Goal: Task Accomplishment & Management: Manage account settings

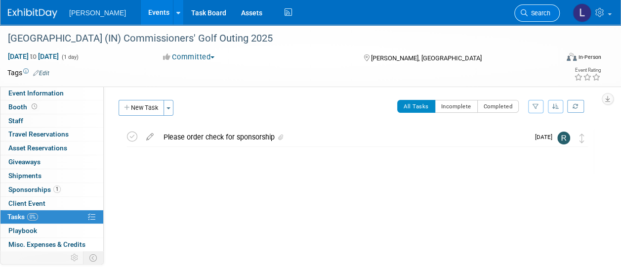
click at [527, 13] on icon at bounding box center [524, 12] width 7 height 7
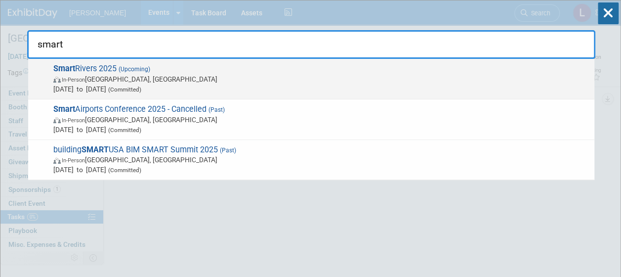
type input "smart"
click at [401, 82] on span "In-Person [GEOGRAPHIC_DATA], [GEOGRAPHIC_DATA]" at bounding box center [321, 79] width 536 height 10
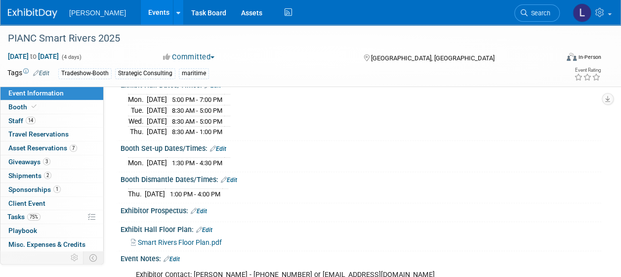
scroll to position [99, 0]
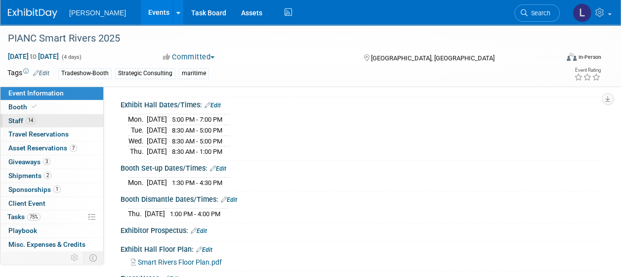
click at [20, 120] on span "Staff 14" at bounding box center [21, 121] width 27 height 8
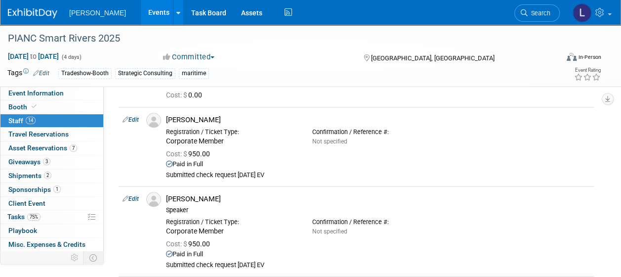
scroll to position [0, 0]
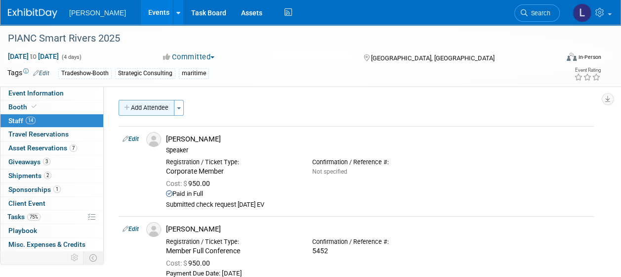
click at [129, 107] on icon "button" at bounding box center [127, 108] width 7 height 6
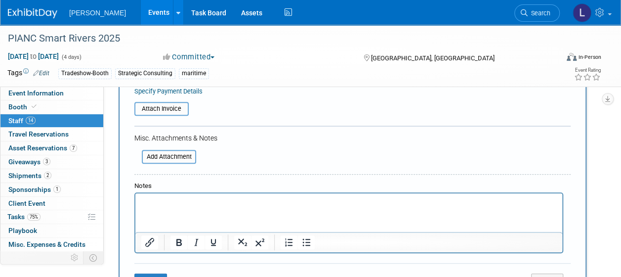
scroll to position [296, 0]
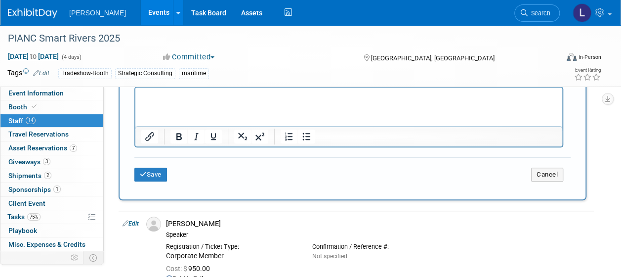
click at [204, 101] on html at bounding box center [348, 94] width 427 height 14
click at [321, 99] on p "[PERSON_NAME]--charge to Advisory Services (" at bounding box center [348, 96] width 415 height 10
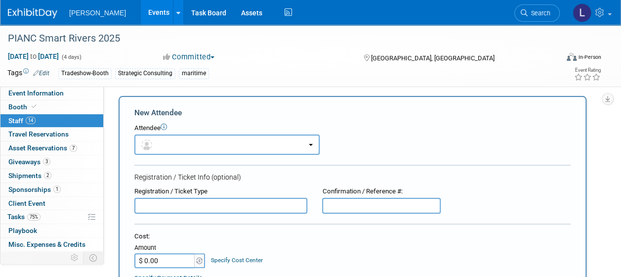
scroll to position [0, 0]
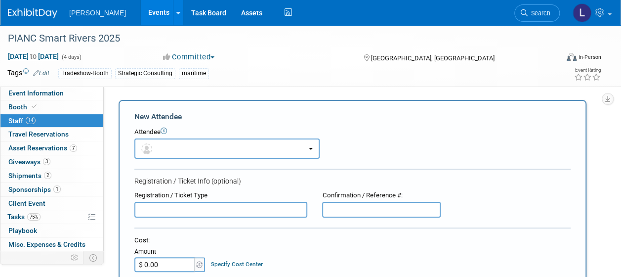
click at [248, 202] on input "text" at bounding box center [220, 210] width 173 height 16
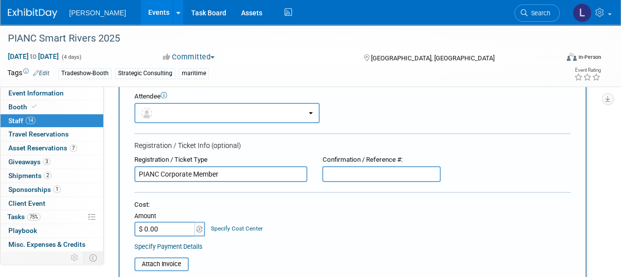
scroll to position [99, 0]
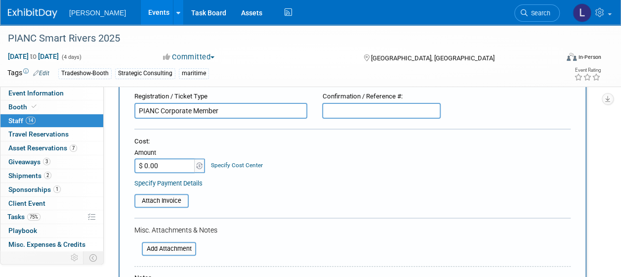
type input "PIANC Corporate Member"
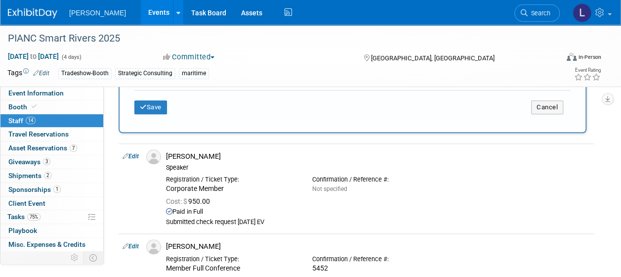
scroll to position [296, 0]
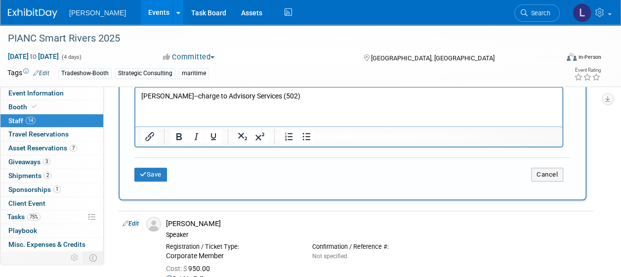
click at [320, 98] on p "[PERSON_NAME]--charge to Advisory Services (502)" at bounding box center [348, 96] width 415 height 10
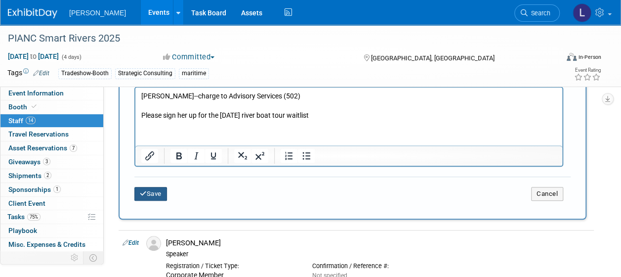
click at [156, 194] on button "Save" at bounding box center [150, 194] width 33 height 14
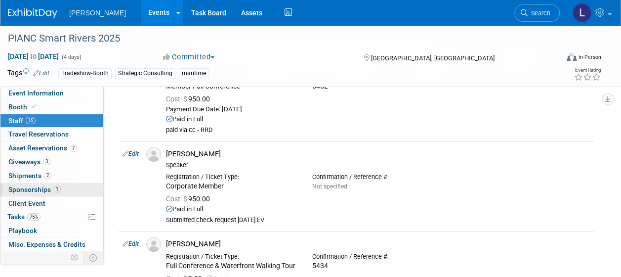
scroll to position [198, 0]
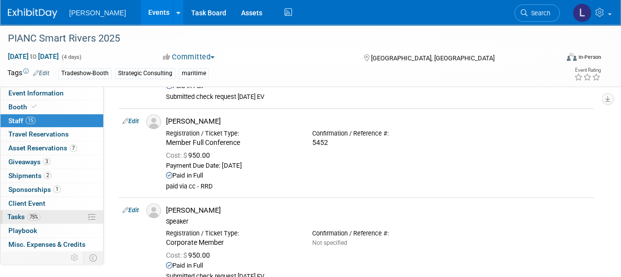
click at [28, 217] on span "75%" at bounding box center [33, 216] width 13 height 7
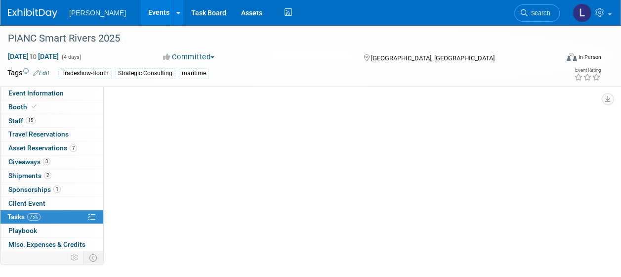
scroll to position [0, 0]
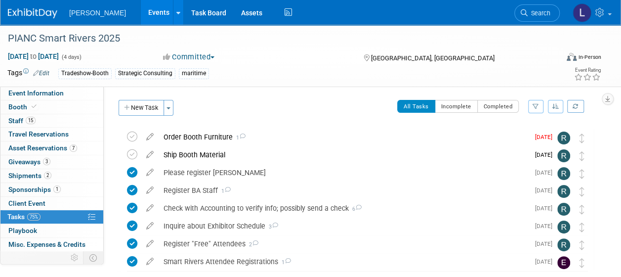
click at [130, 105] on icon "button" at bounding box center [127, 108] width 7 height 6
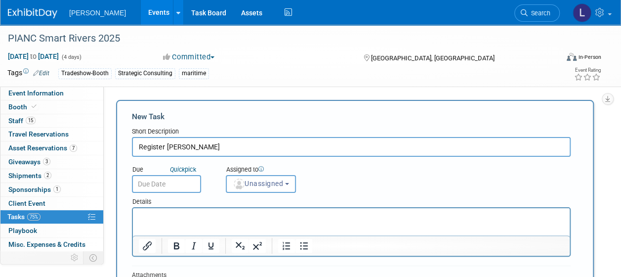
type input "Register [PERSON_NAME]"
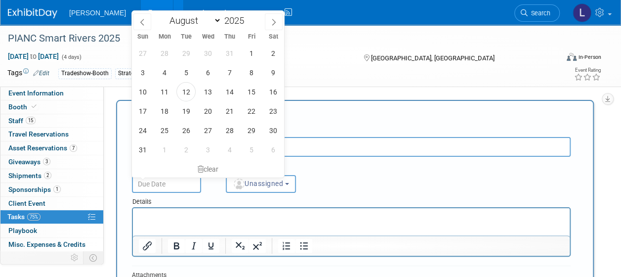
click at [182, 187] on input "text" at bounding box center [166, 184] width 69 height 18
click at [245, 93] on span "15" at bounding box center [251, 91] width 19 height 19
type input "[DATE]"
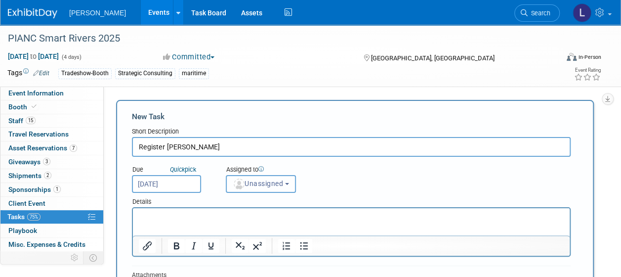
click at [256, 190] on button "Unassigned" at bounding box center [261, 184] width 70 height 18
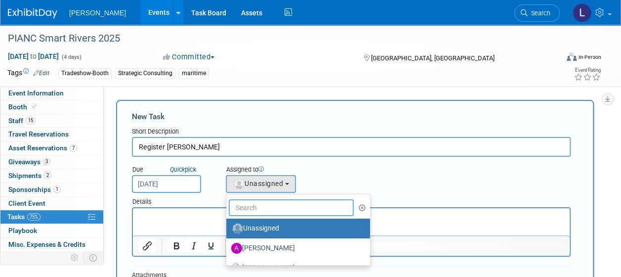
click at [258, 206] on input "text" at bounding box center [291, 207] width 125 height 17
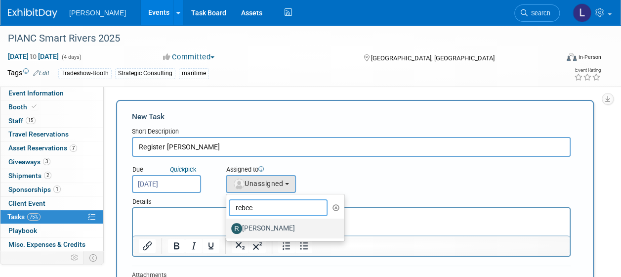
type input "rebec"
click at [265, 228] on label "[PERSON_NAME]" at bounding box center [282, 228] width 103 height 16
click at [228, 228] on input "[PERSON_NAME]" at bounding box center [224, 227] width 6 height 6
select select "844a177d-a181-44ff-a72a-5731d68e4351"
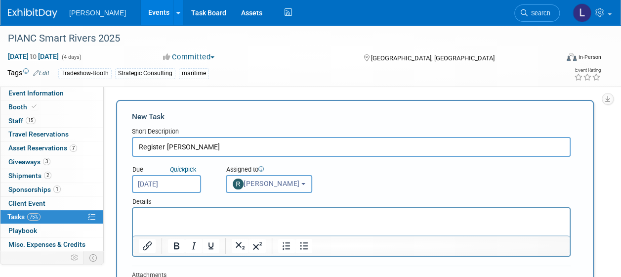
click at [295, 185] on button "[PERSON_NAME]" at bounding box center [269, 184] width 86 height 18
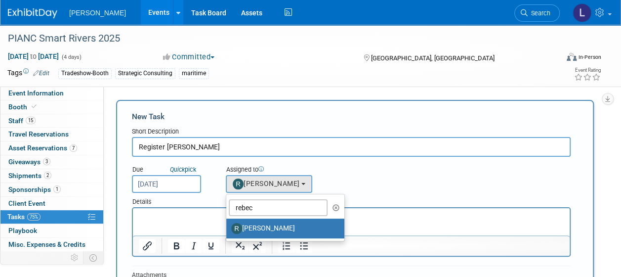
click at [183, 190] on input "[DATE]" at bounding box center [166, 184] width 69 height 18
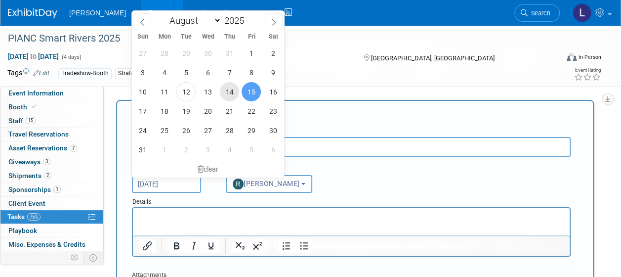
click at [233, 91] on span "14" at bounding box center [229, 91] width 19 height 19
type input "[DATE]"
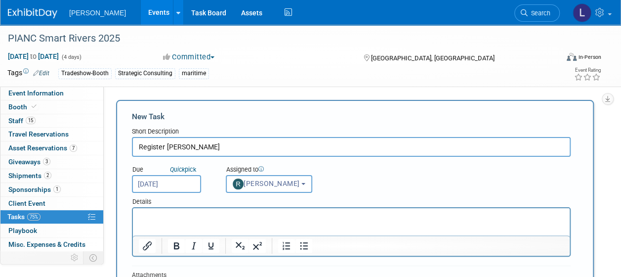
click at [225, 222] on html at bounding box center [351, 215] width 437 height 14
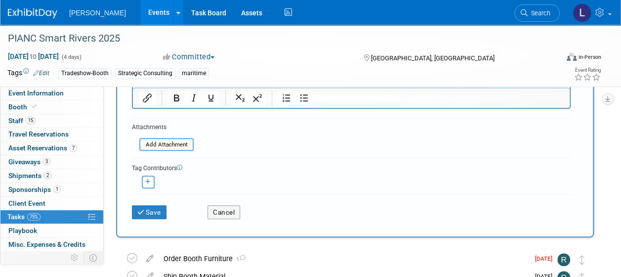
scroll to position [148, 0]
click at [149, 179] on icon "button" at bounding box center [148, 180] width 5 height 5
select select
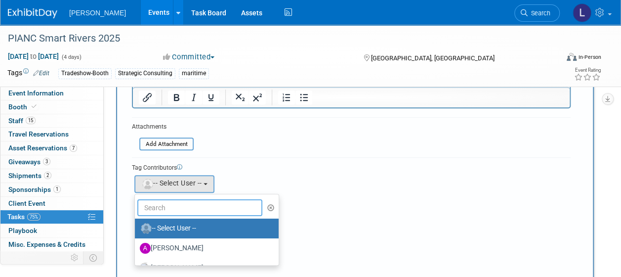
click at [157, 205] on input "text" at bounding box center [199, 207] width 125 height 17
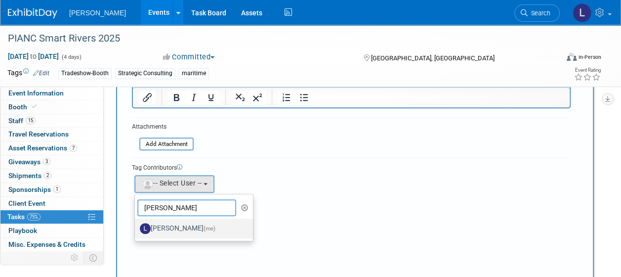
type input "[PERSON_NAME]"
click at [158, 225] on label "[PERSON_NAME] (me)" at bounding box center [191, 228] width 103 height 16
click at [136, 225] on input "[PERSON_NAME] (me)" at bounding box center [133, 227] width 6 height 6
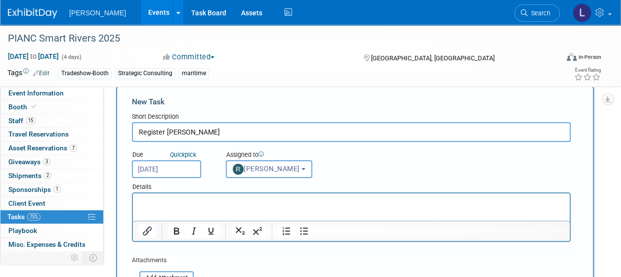
scroll to position [0, 0]
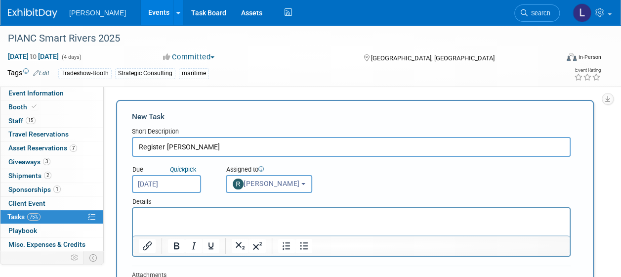
click at [140, 146] on input "Register [PERSON_NAME]" at bounding box center [351, 147] width 439 height 20
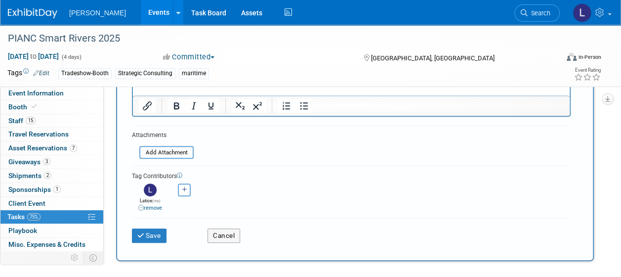
scroll to position [198, 0]
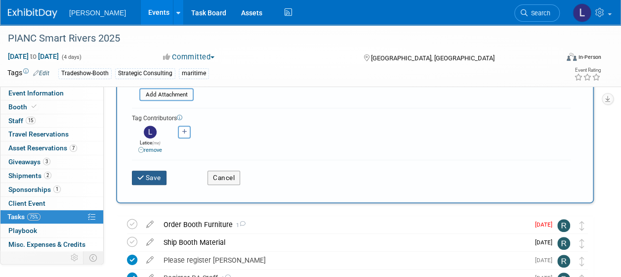
type input "Please register [PERSON_NAME]"
click at [149, 175] on button "Save" at bounding box center [149, 177] width 35 height 14
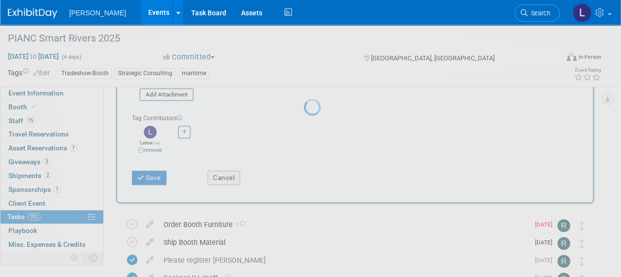
scroll to position [47, 0]
